Goal: Task Accomplishment & Management: Manage account settings

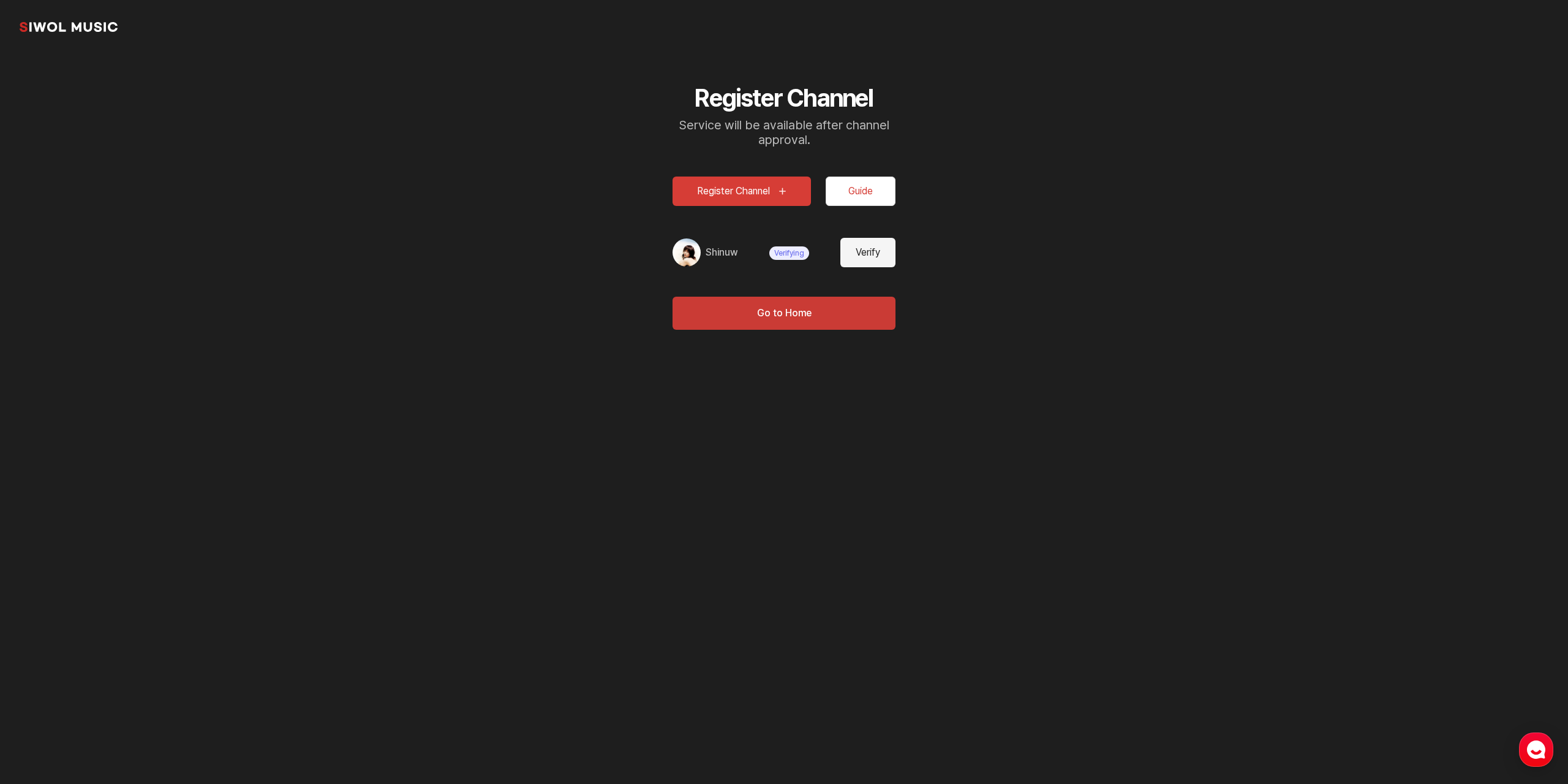
click at [873, 248] on button "Verify" at bounding box center [868, 252] width 56 height 29
type input "******"
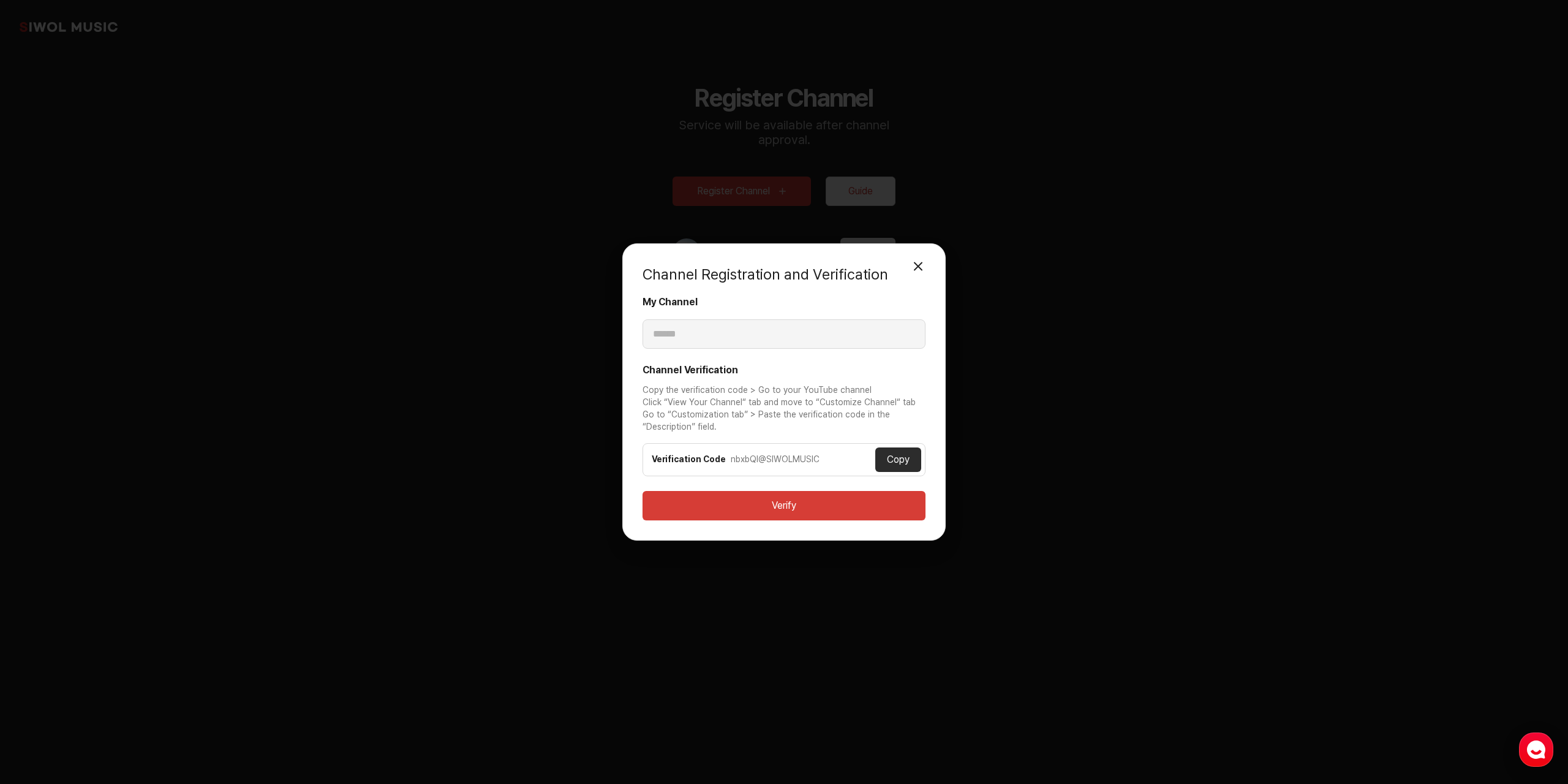
click at [899, 456] on button "Copy" at bounding box center [898, 459] width 46 height 25
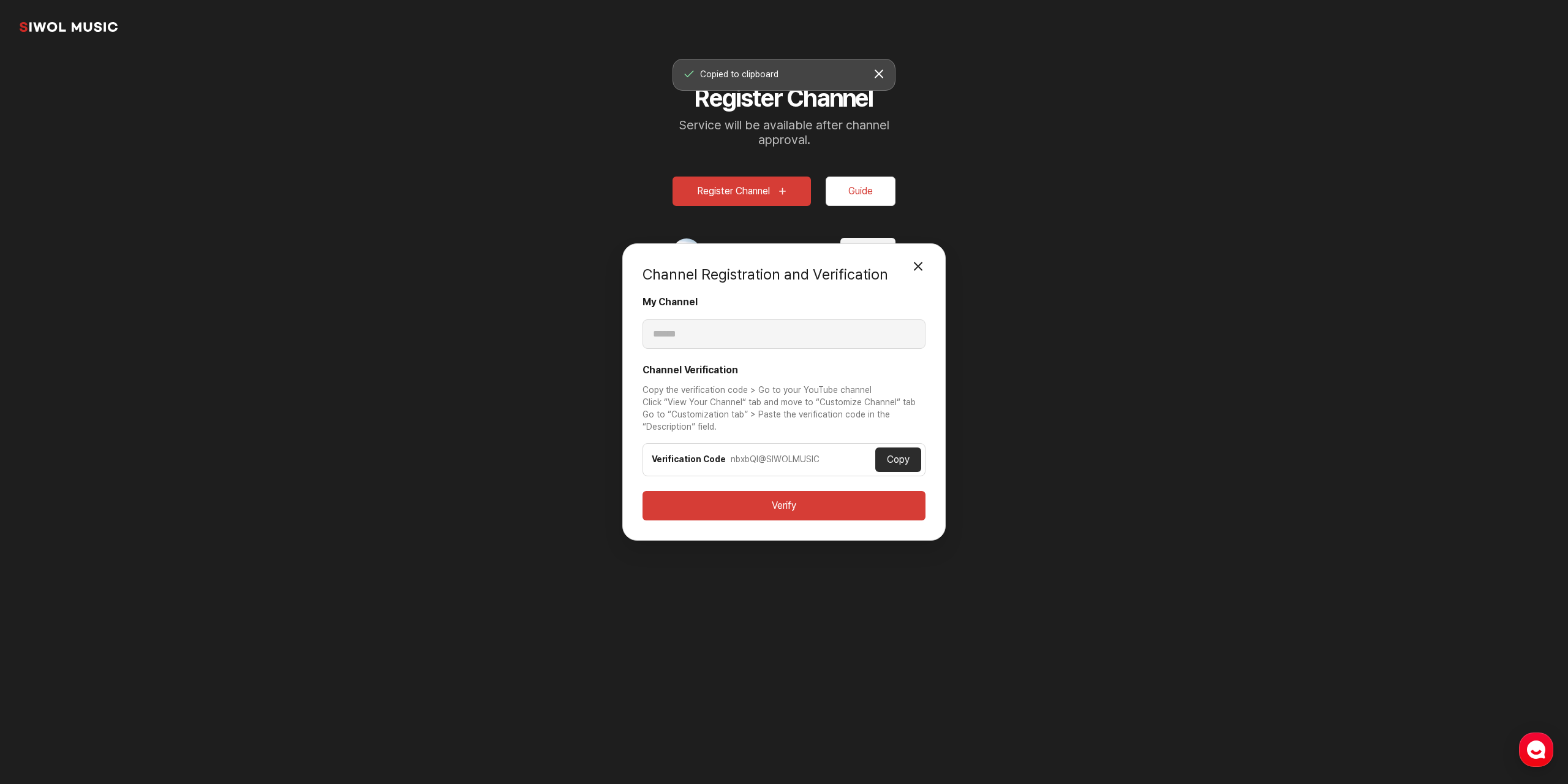
click at [492, 356] on div "Channel Registration and Verification Close Modal My Channel ****** Channel Ver…" at bounding box center [784, 392] width 1568 height 784
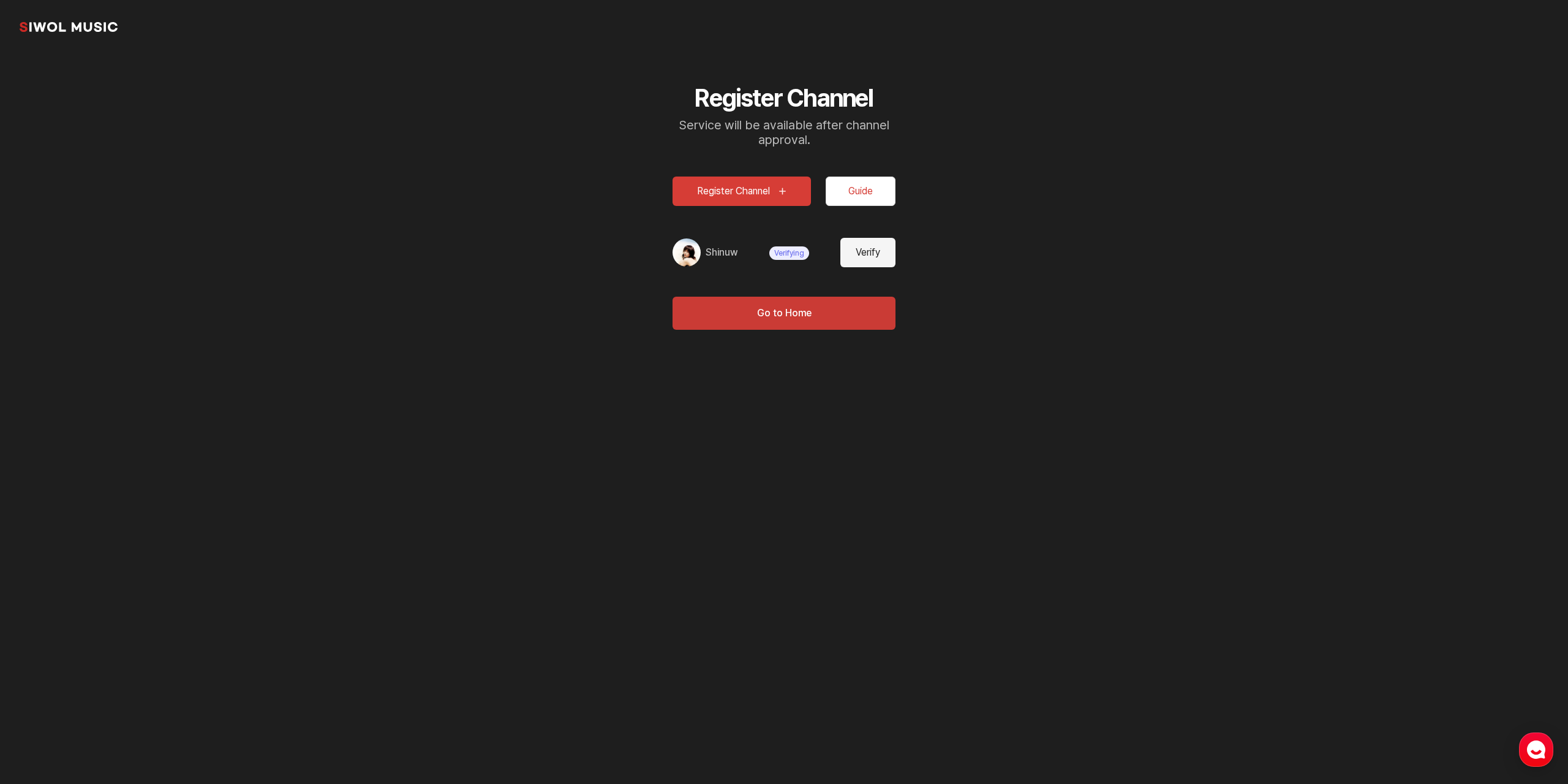
click at [861, 196] on button "Guide" at bounding box center [860, 190] width 70 height 29
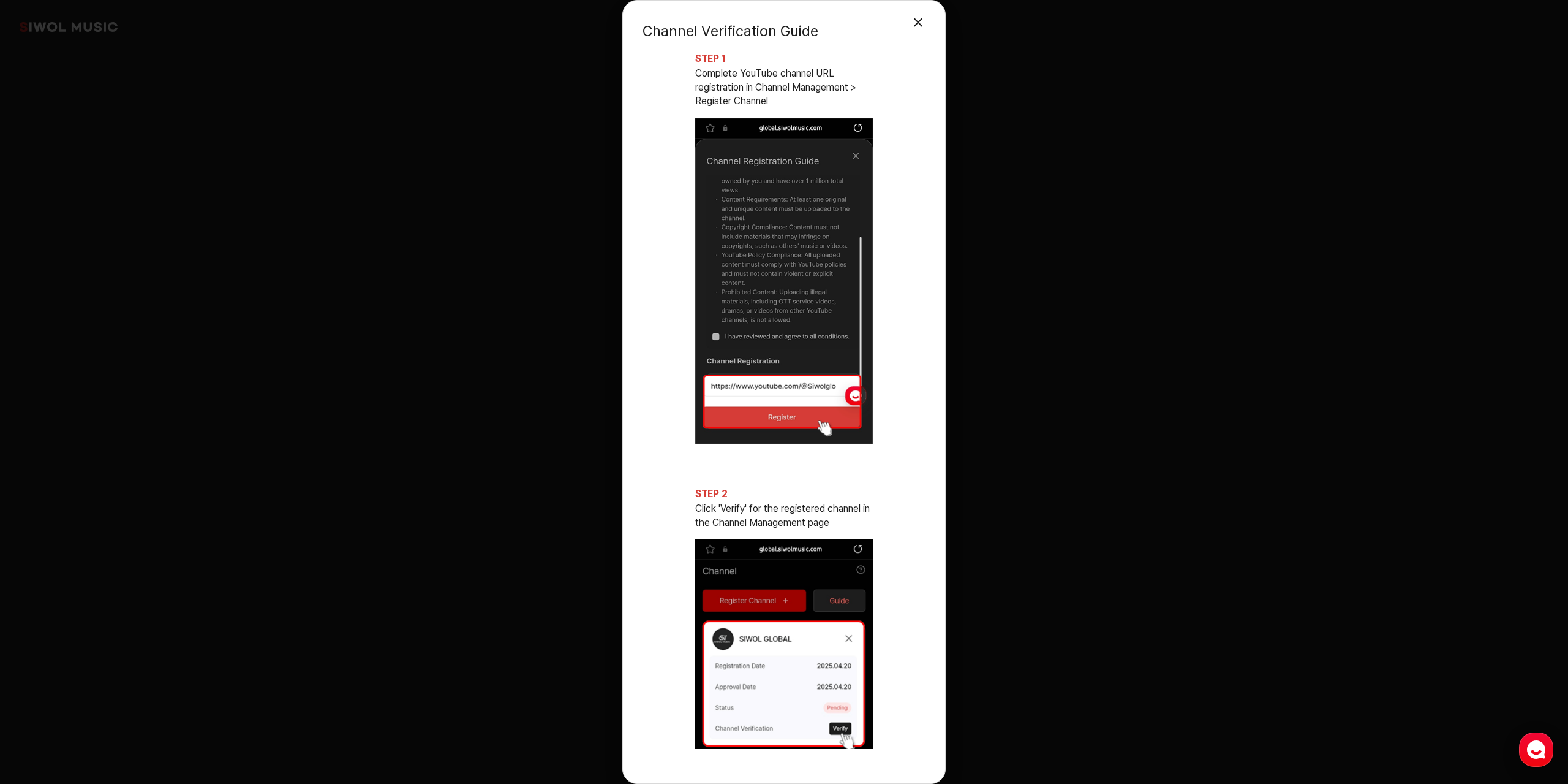
click at [1544, 743] on icon "button" at bounding box center [1536, 749] width 22 height 22
click at [919, 19] on button "Close Modal" at bounding box center [918, 23] width 25 height 25
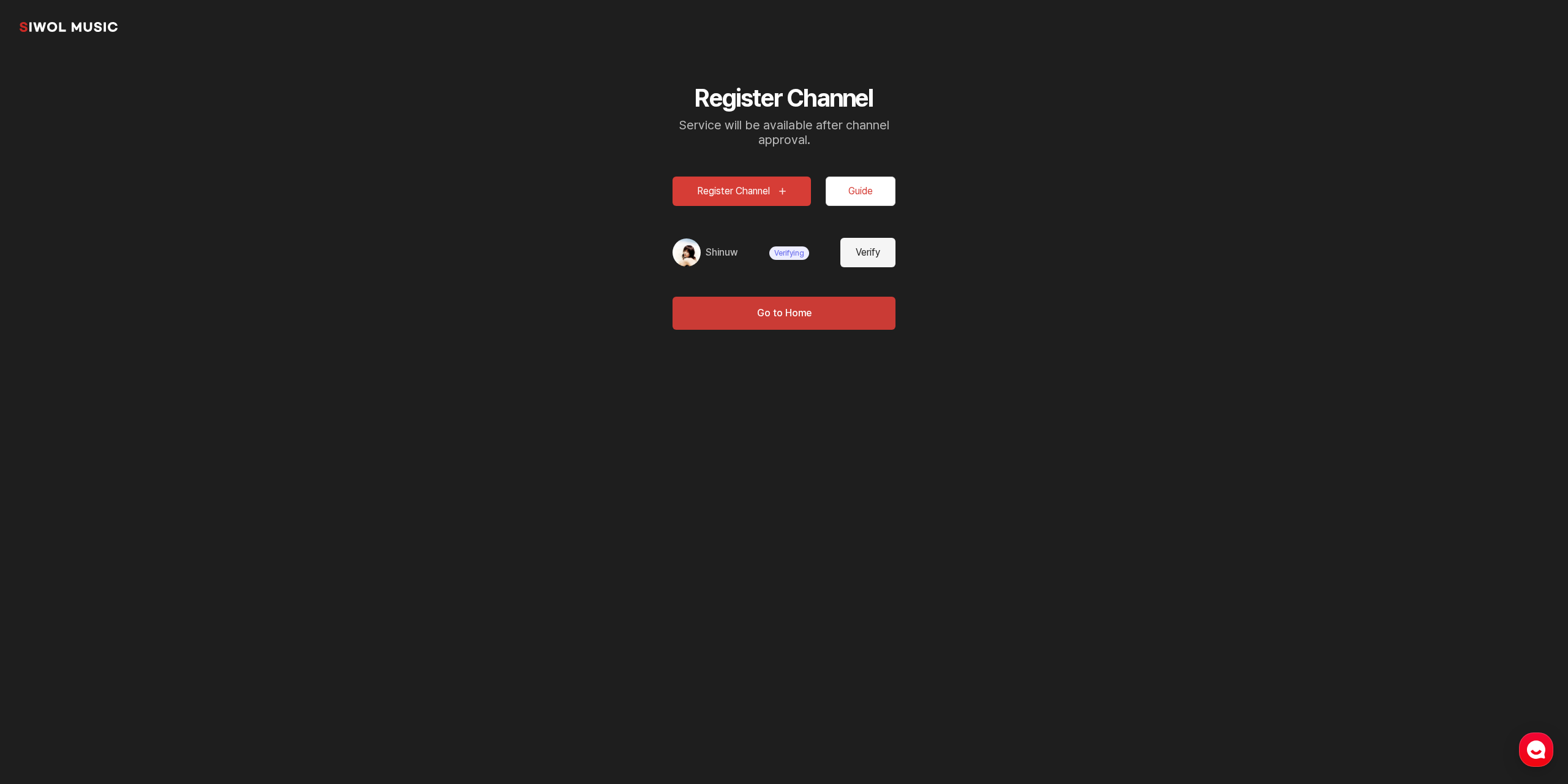
click at [724, 251] on link "Shinuw" at bounding box center [722, 252] width 32 height 15
click at [786, 250] on span "Verifying" at bounding box center [789, 252] width 40 height 13
click at [793, 254] on span "Verifying" at bounding box center [789, 252] width 40 height 13
click at [682, 260] on img at bounding box center [687, 252] width 28 height 28
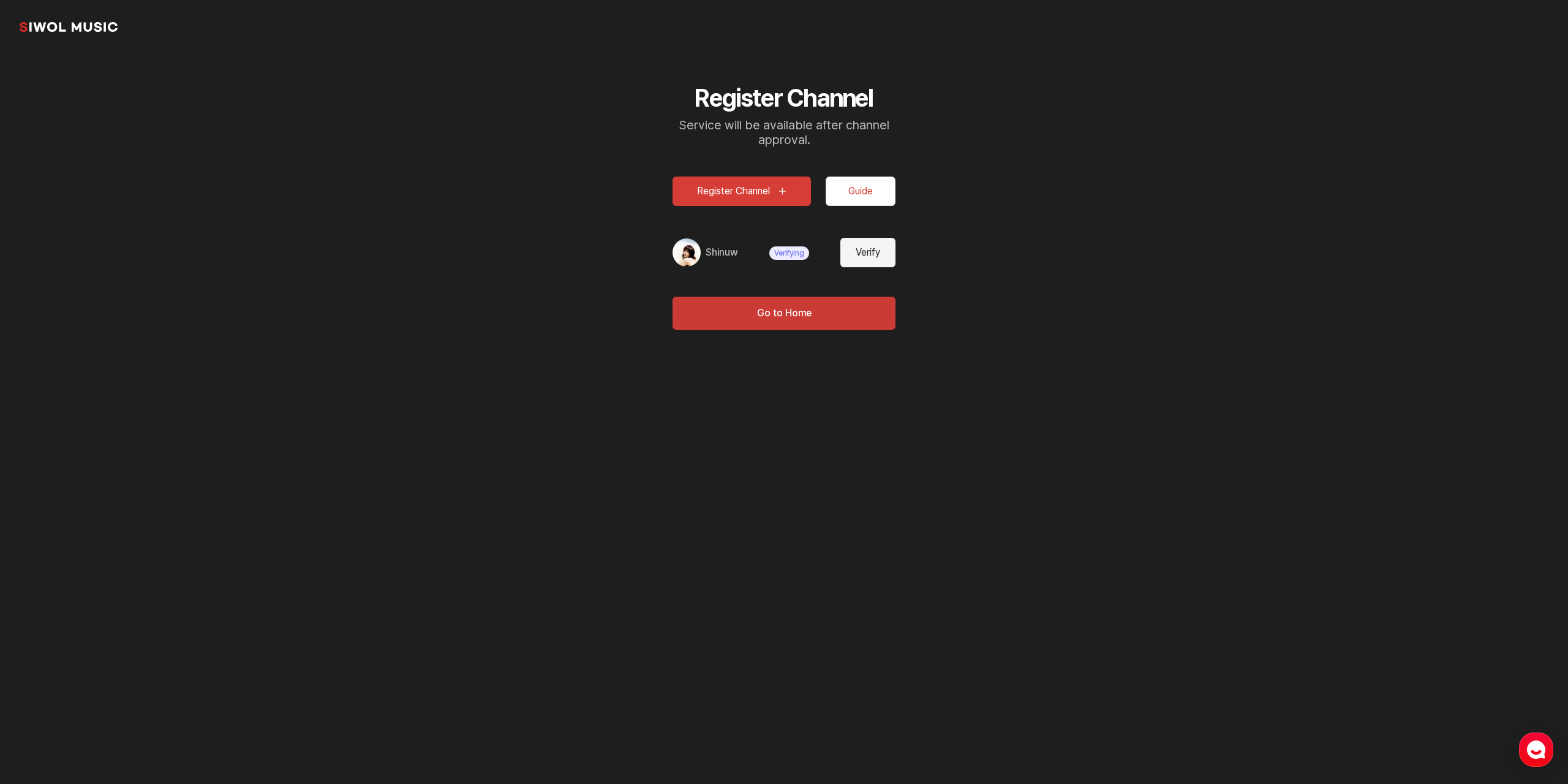
click at [57, 14] on div "시월뮤직" at bounding box center [784, 26] width 1568 height 54
click at [57, 23] on link "시월뮤직" at bounding box center [68, 27] width 98 height 25
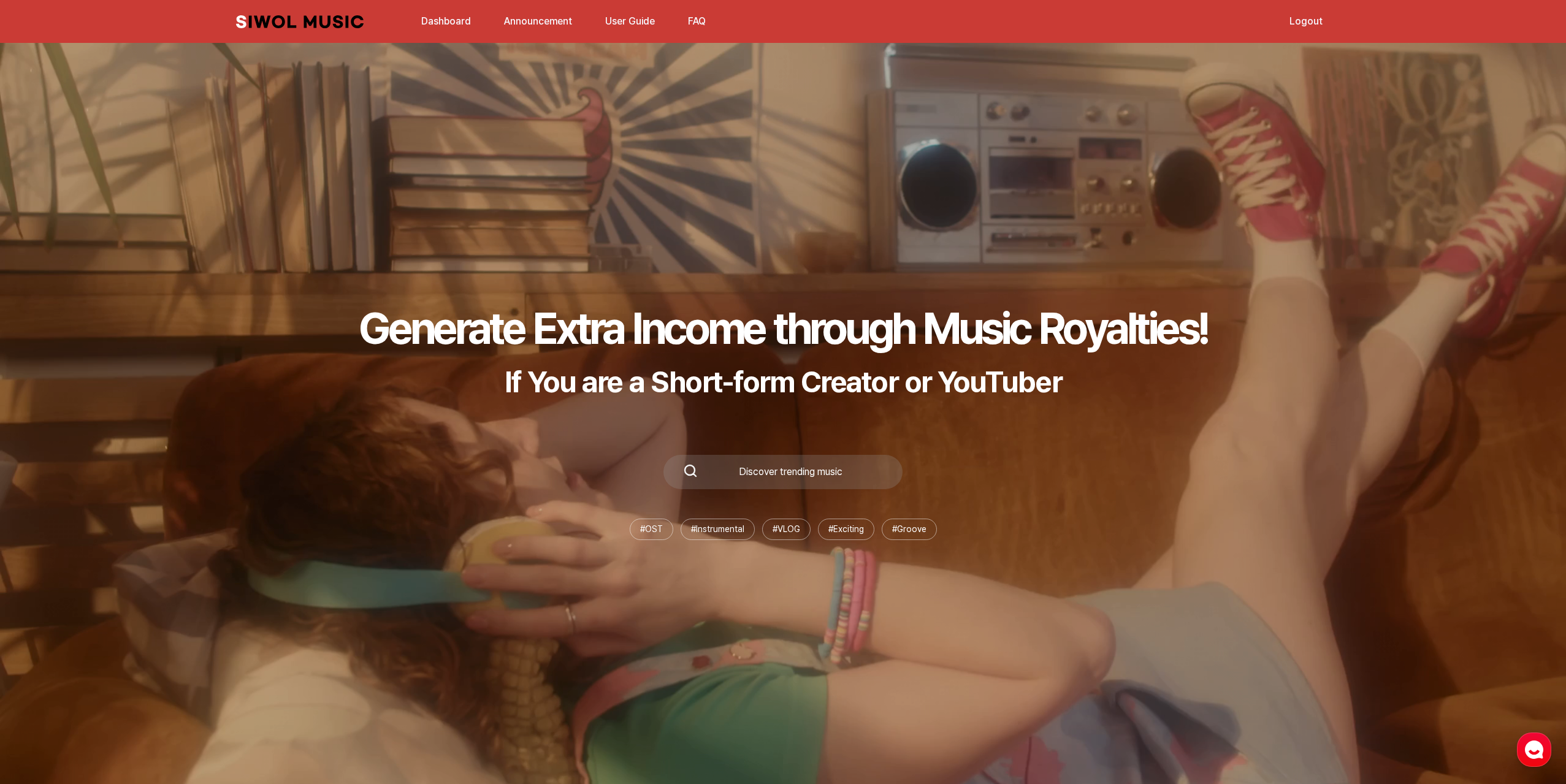
click at [551, 19] on link "Announcement" at bounding box center [538, 21] width 83 height 26
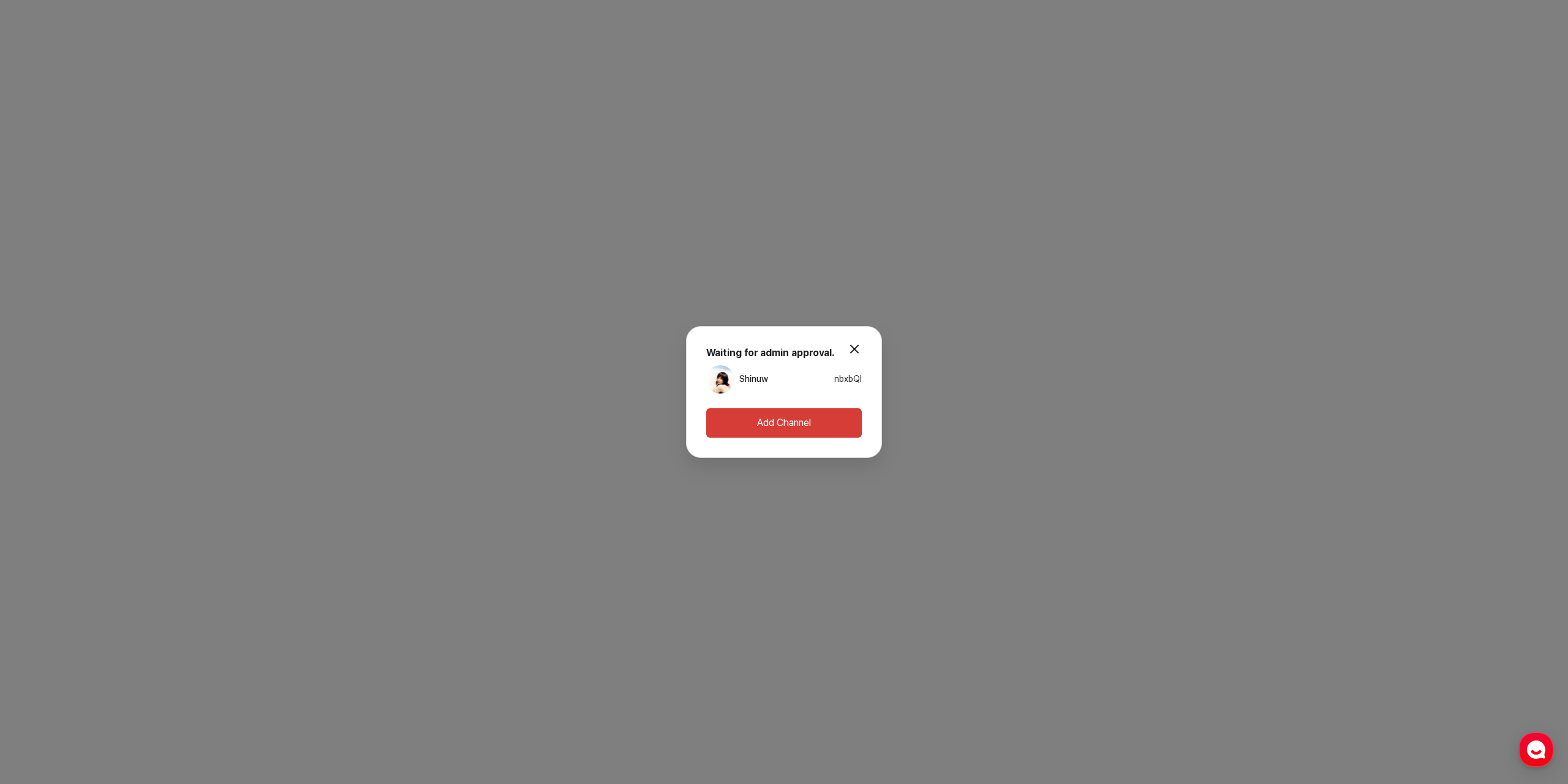
click at [857, 346] on button "modal.close" at bounding box center [855, 349] width 25 height 25
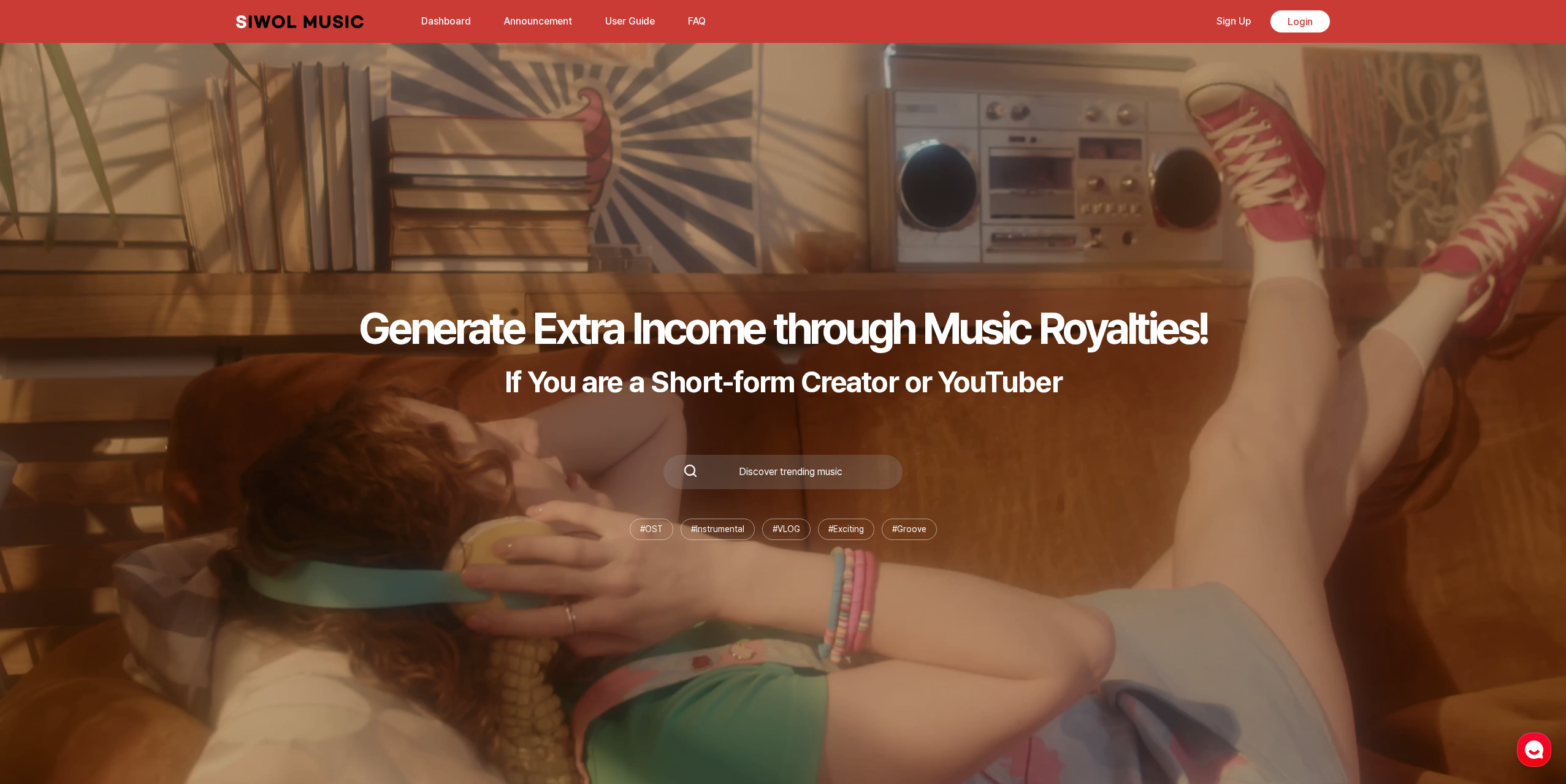
click at [636, 21] on link "User Guide" at bounding box center [630, 21] width 64 height 26
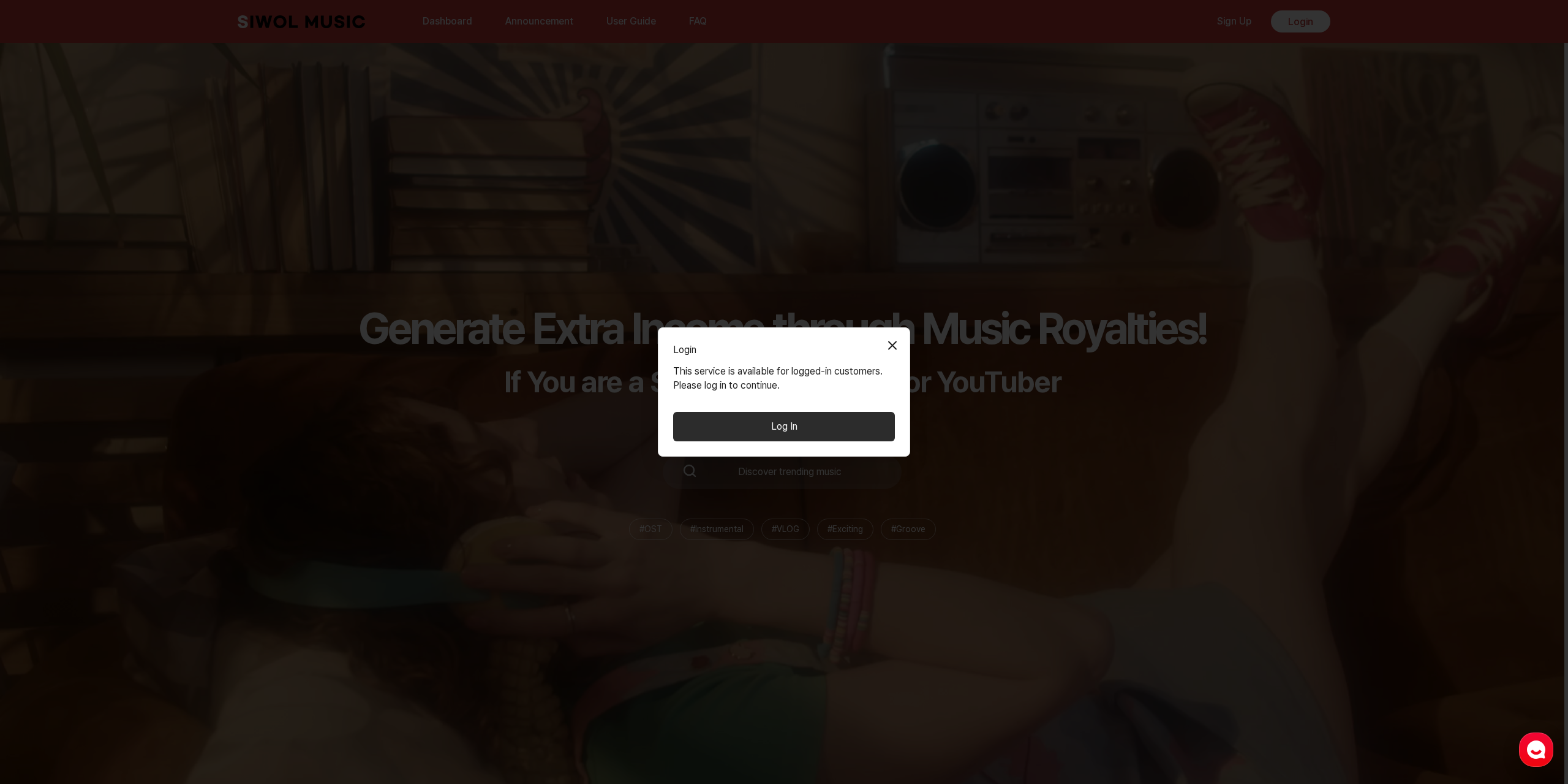
click at [800, 428] on button "Log In" at bounding box center [784, 426] width 222 height 29
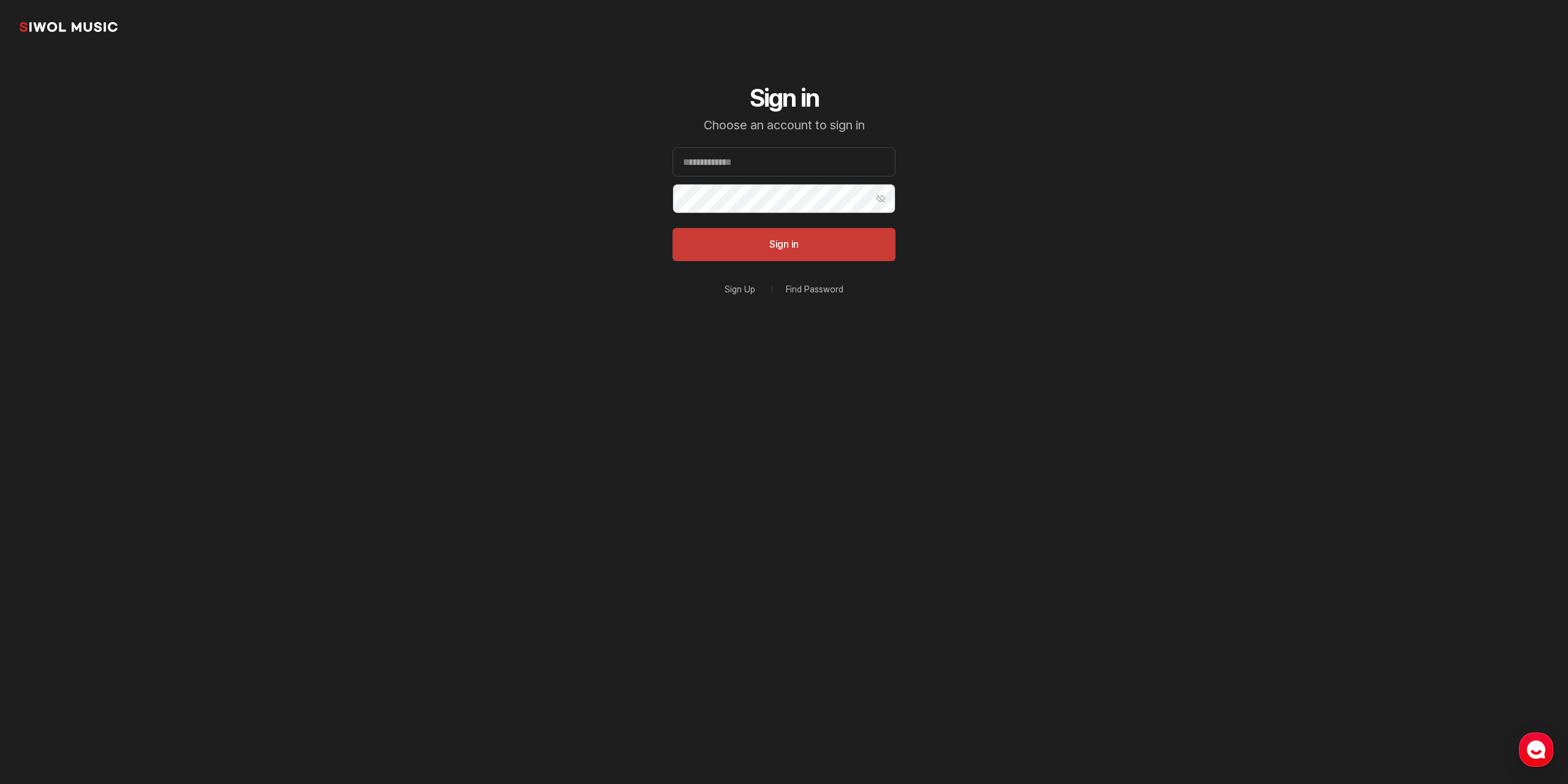
type input "**********"
click at [773, 244] on button "Sign in" at bounding box center [784, 245] width 223 height 34
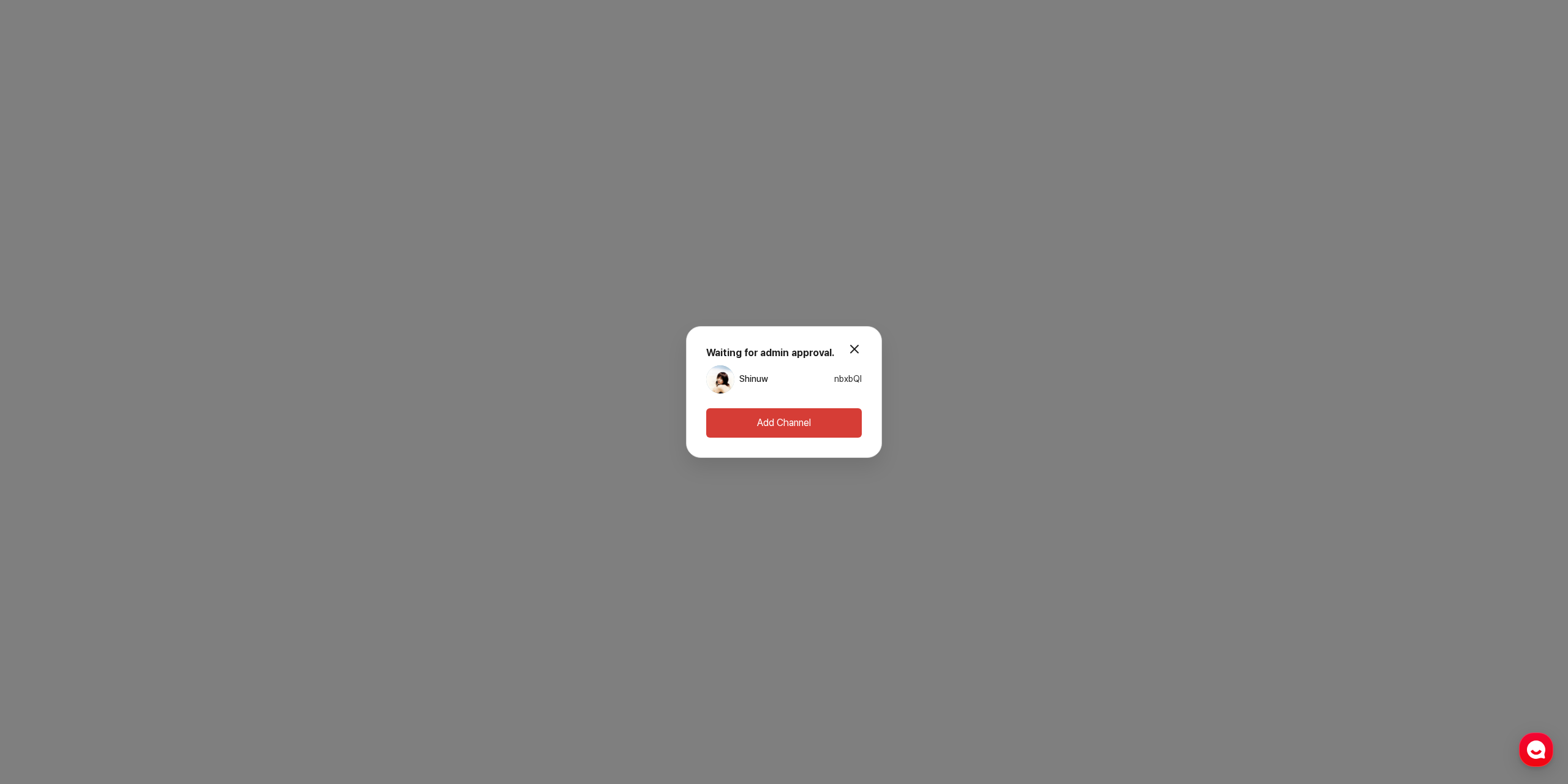
click at [857, 344] on button "modal.close" at bounding box center [855, 349] width 25 height 25
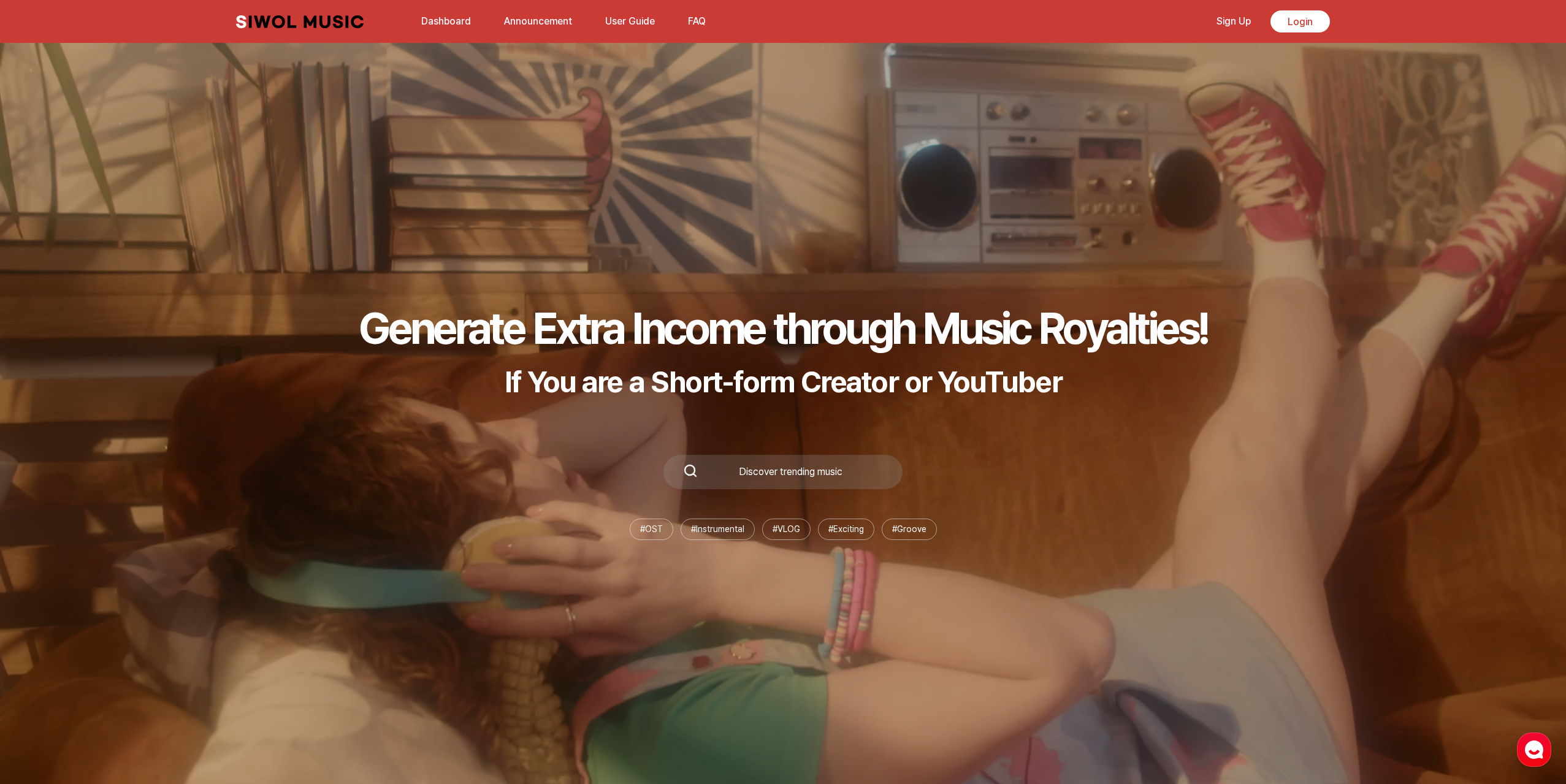
click at [646, 23] on link "User Guide" at bounding box center [630, 21] width 64 height 26
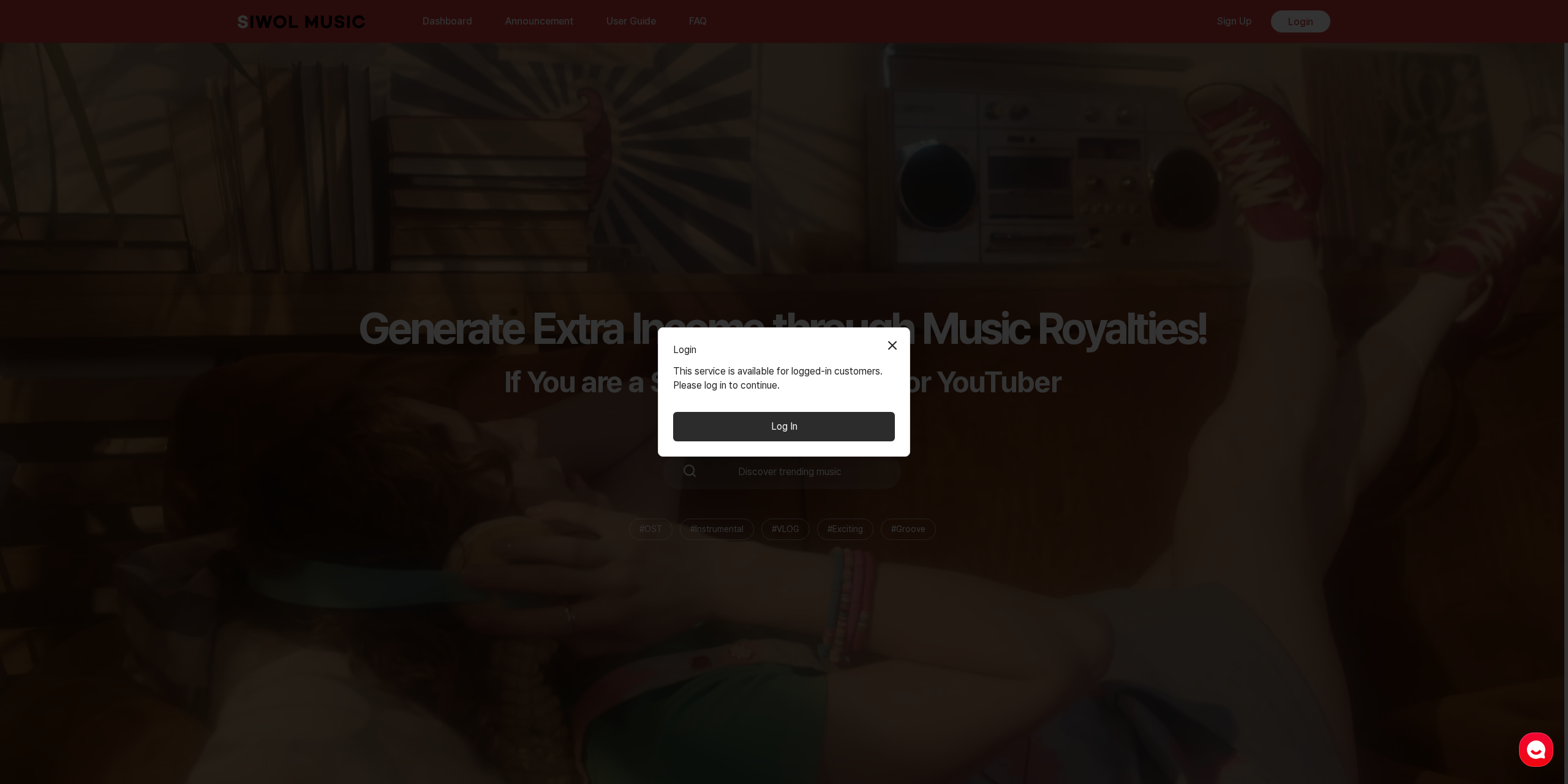
click at [724, 422] on button "Log In" at bounding box center [784, 426] width 222 height 29
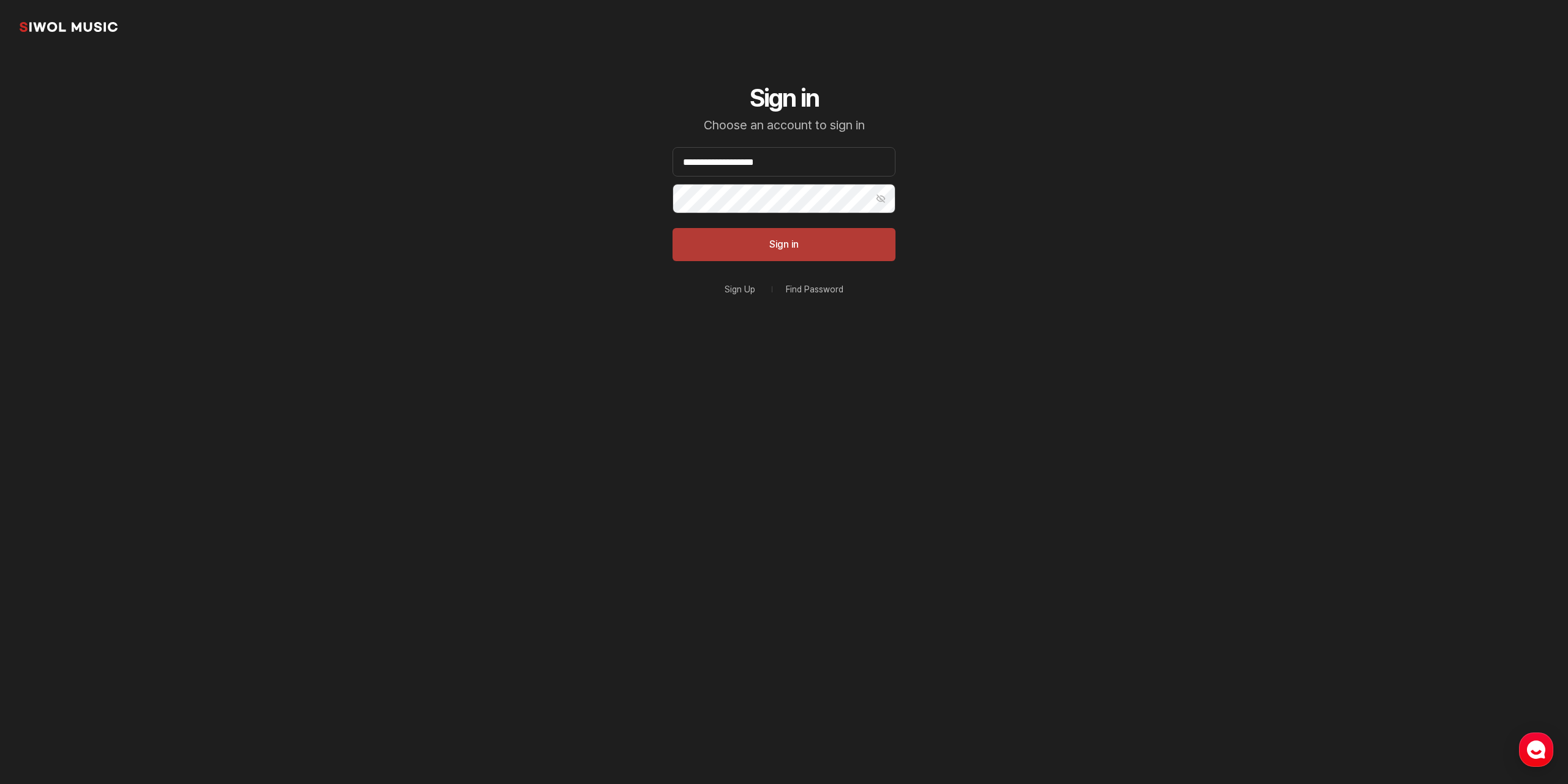
click at [821, 249] on button "Sign in" at bounding box center [784, 245] width 223 height 34
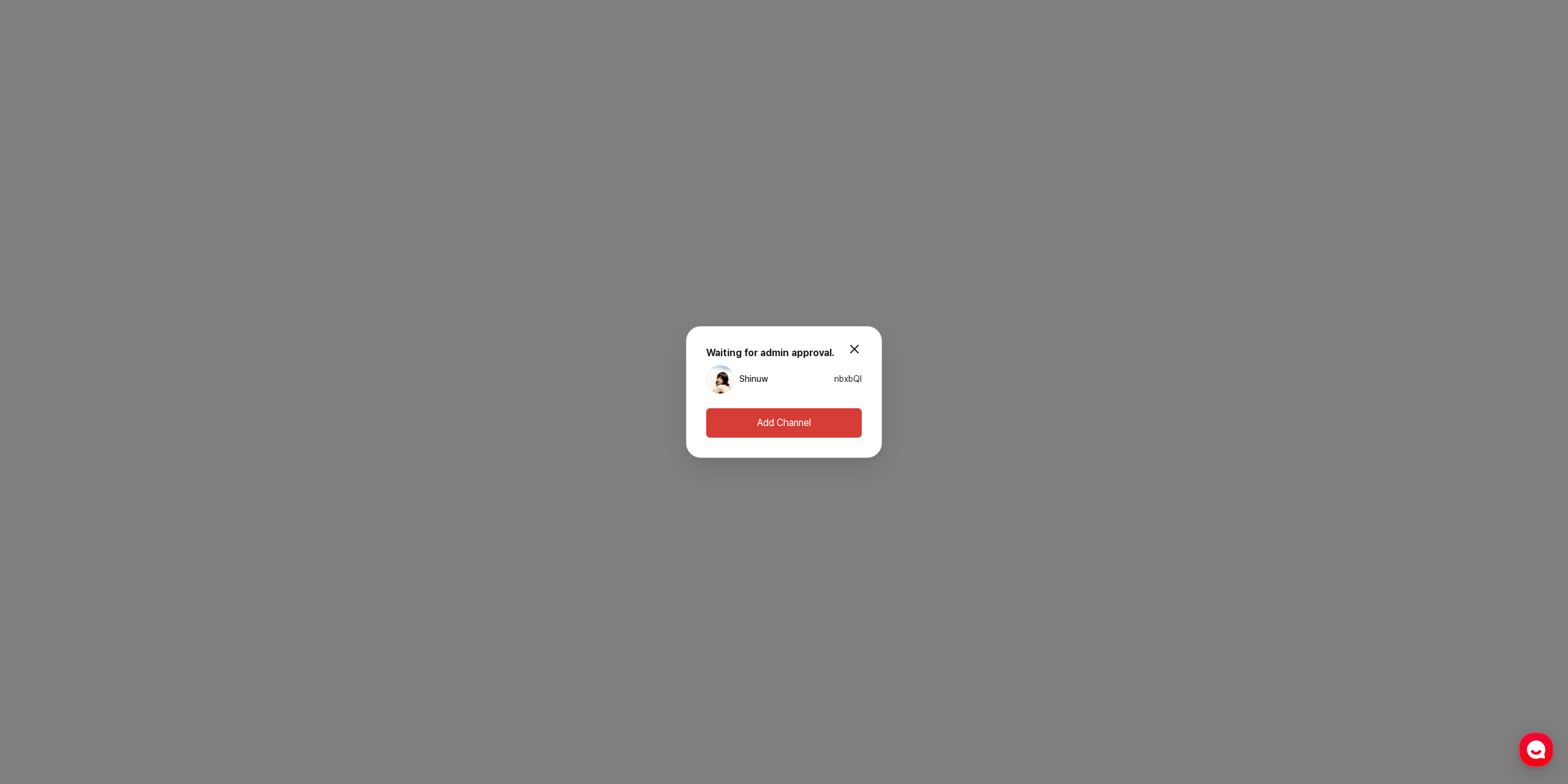
click at [831, 383] on div "Shinuw nbxbQI" at bounding box center [784, 379] width 156 height 28
click at [749, 385] on link "Shinuw" at bounding box center [754, 379] width 29 height 12
click at [855, 353] on button "modal.close" at bounding box center [855, 349] width 25 height 25
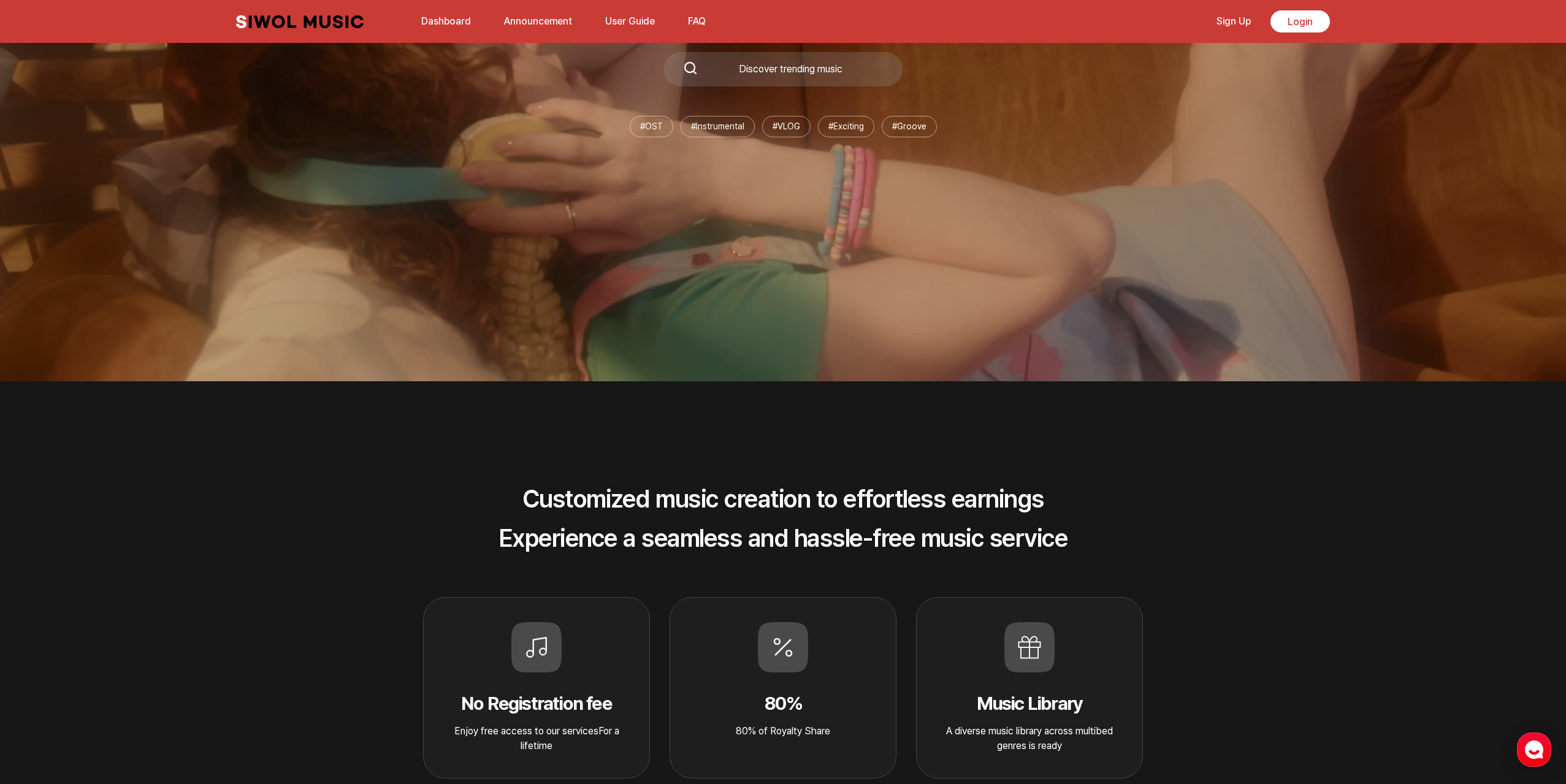
scroll to position [307, 0]
